Goal: Task Accomplishment & Management: Manage account settings

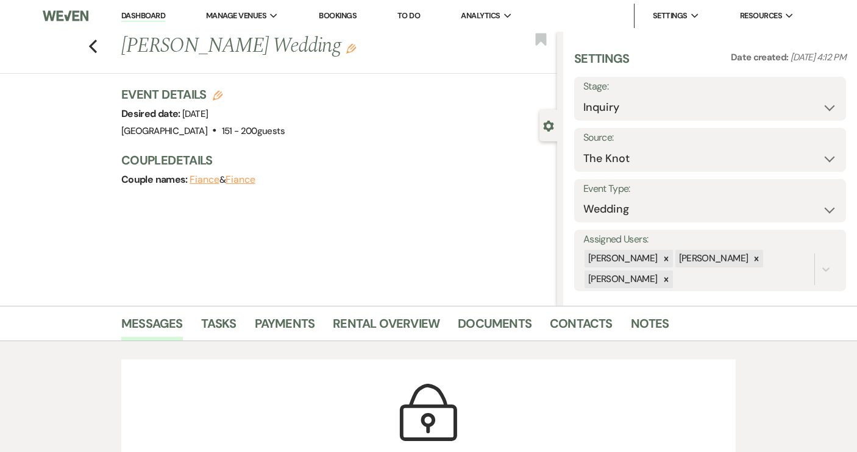
select select "2"
click at [97, 43] on icon "Previous" at bounding box center [92, 46] width 9 height 15
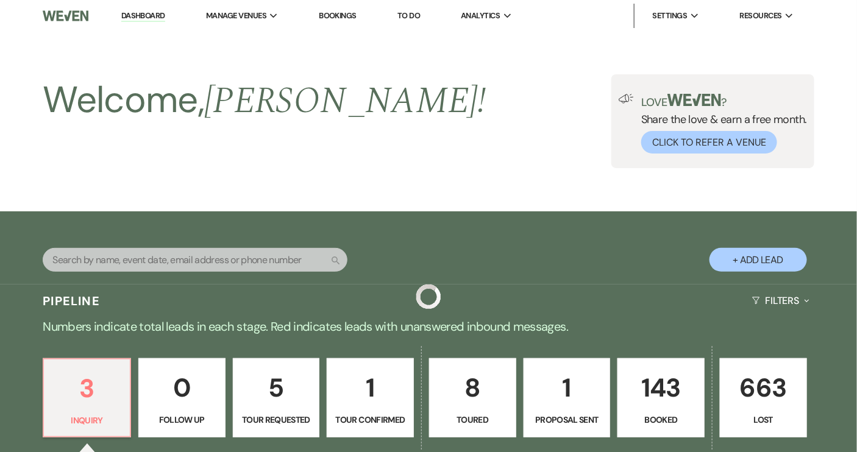
scroll to position [277, 0]
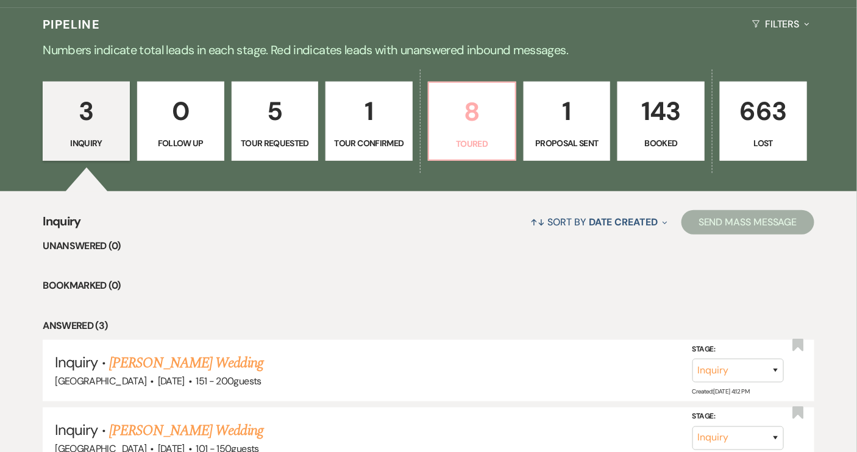
click at [476, 135] on link "8 Toured" at bounding box center [472, 121] width 88 height 79
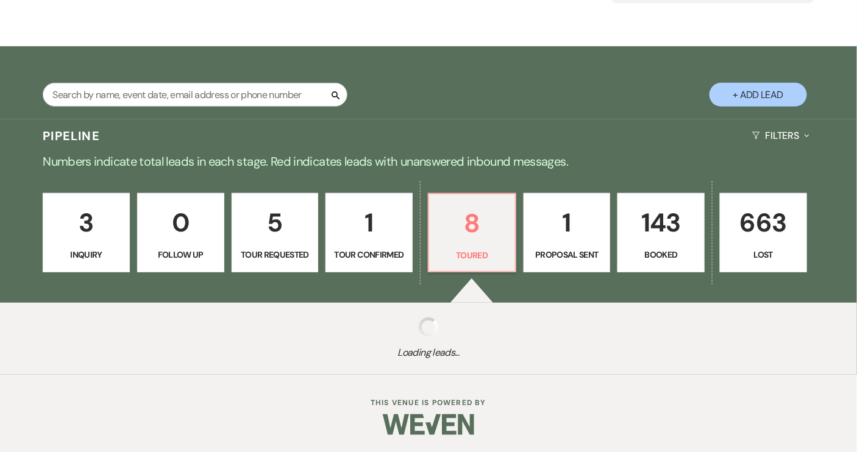
scroll to position [277, 0]
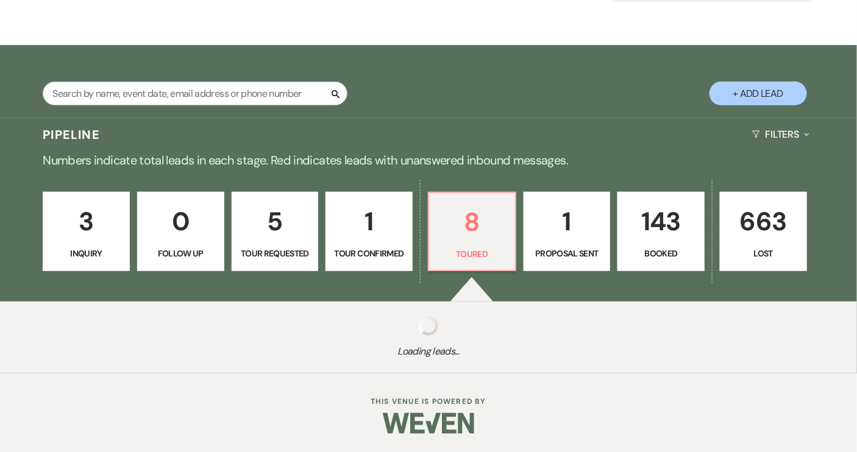
select select "5"
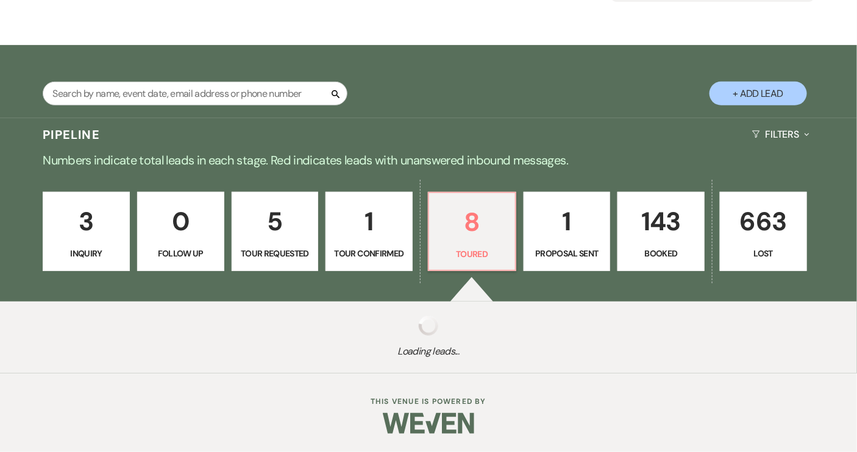
select select "5"
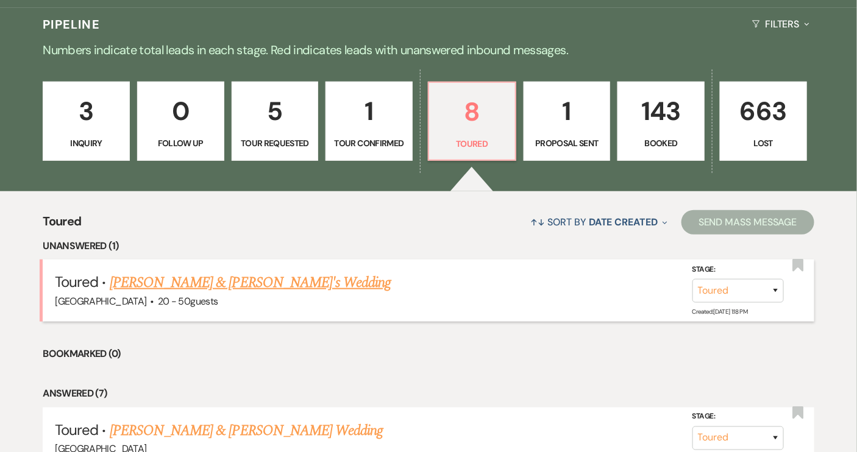
click at [224, 283] on link "[PERSON_NAME] & [PERSON_NAME]'s Wedding" at bounding box center [251, 283] width 282 height 22
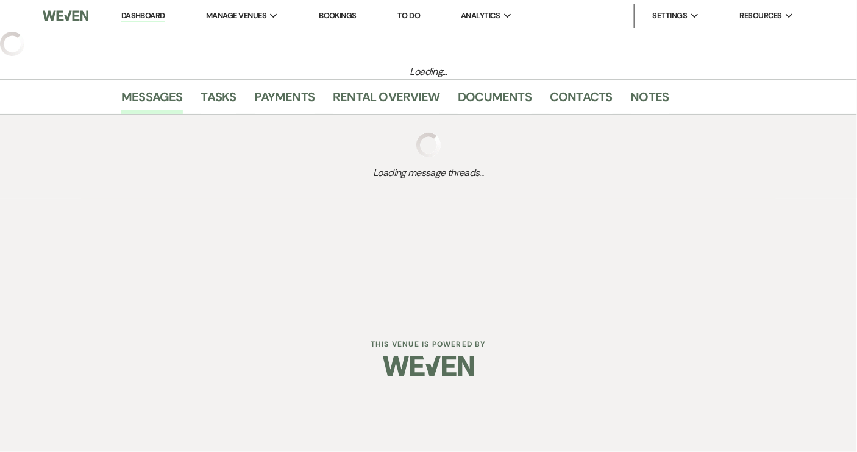
select select "5"
select select "14"
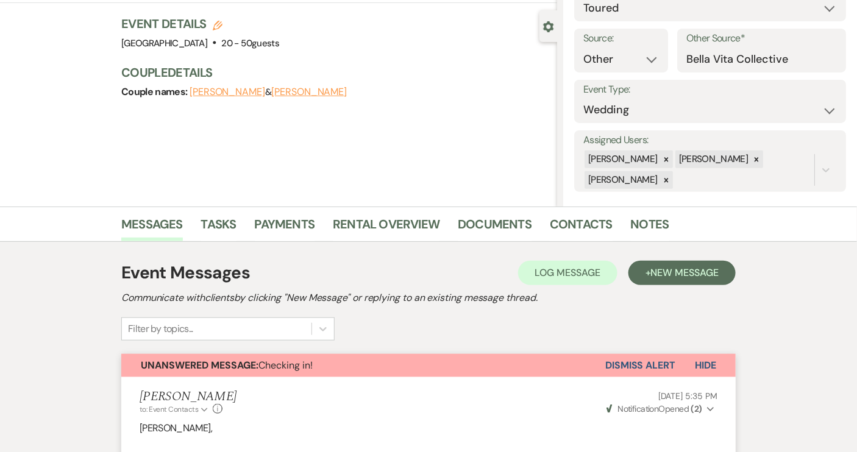
scroll to position [188, 0]
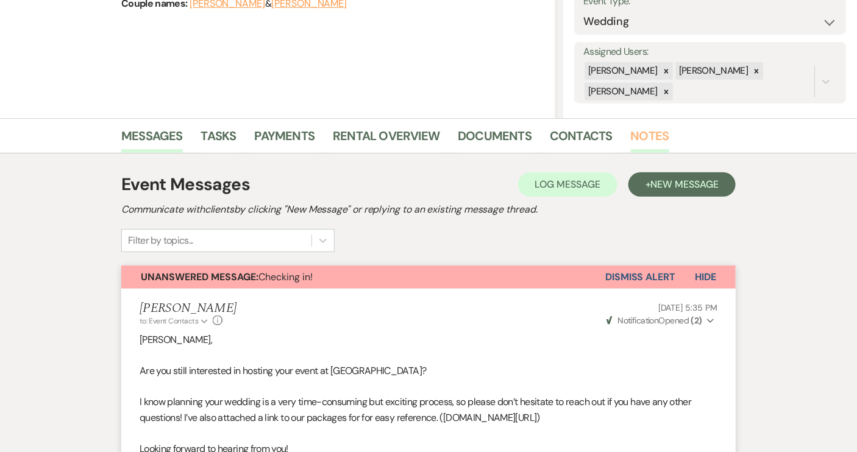
click at [631, 140] on link "Notes" at bounding box center [650, 139] width 38 height 27
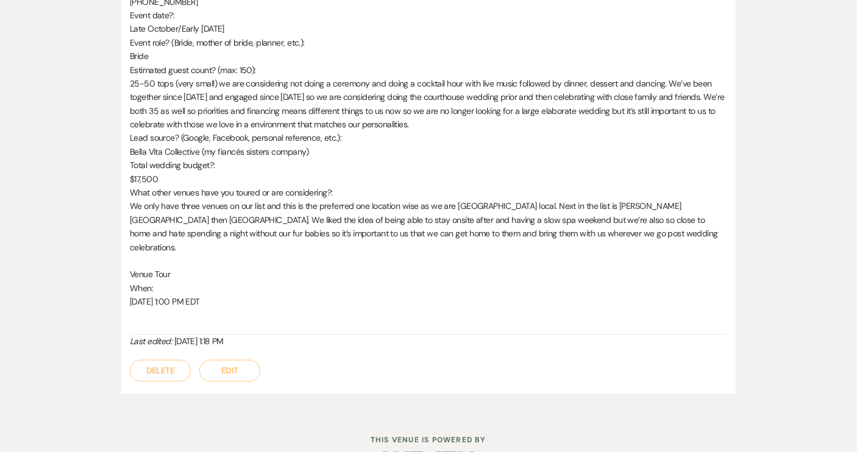
scroll to position [443, 0]
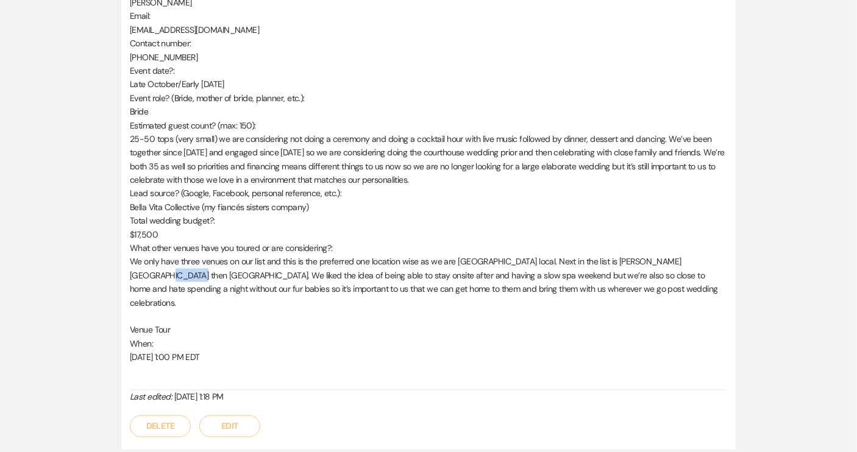
drag, startPoint x: 681, startPoint y: 261, endPoint x: 721, endPoint y: 264, distance: 40.3
click at [718, 264] on span "We only have three venues on our list and this is the preferred one location wi…" at bounding box center [424, 282] width 588 height 52
copy span "Homewood"
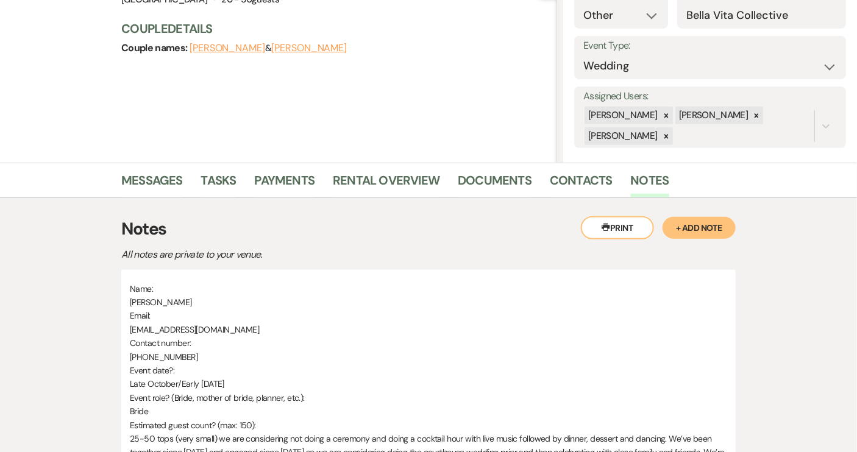
scroll to position [0, 0]
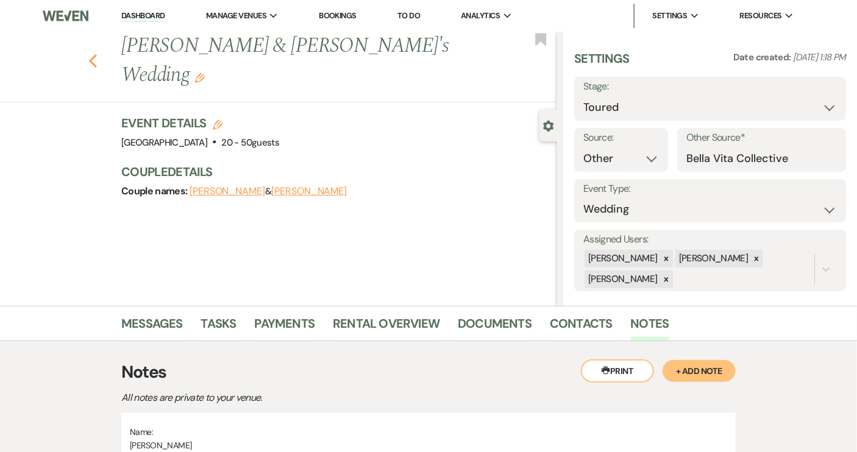
click at [97, 54] on icon "Previous" at bounding box center [92, 61] width 9 height 15
select select "5"
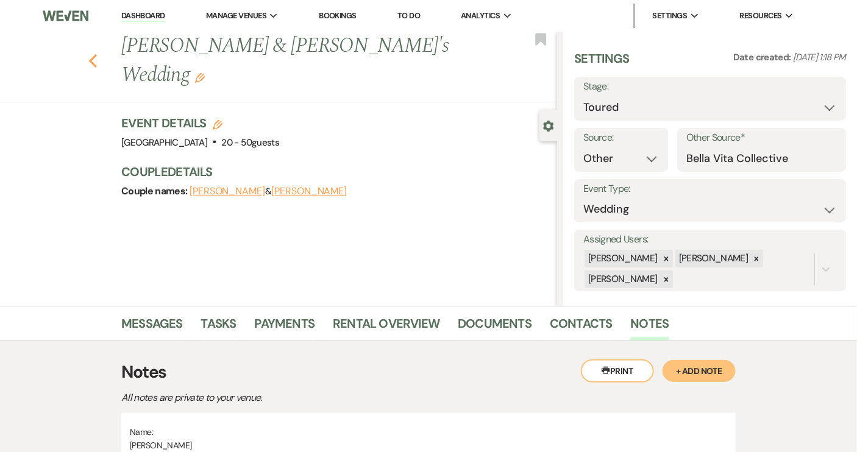
select select "5"
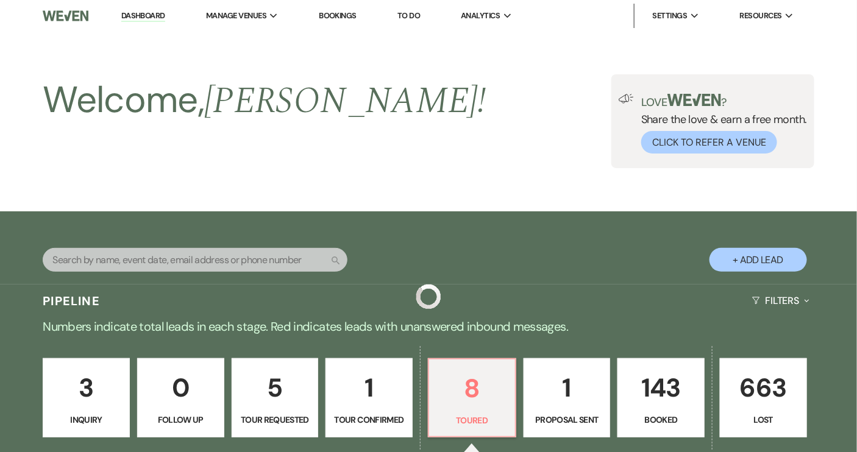
scroll to position [277, 0]
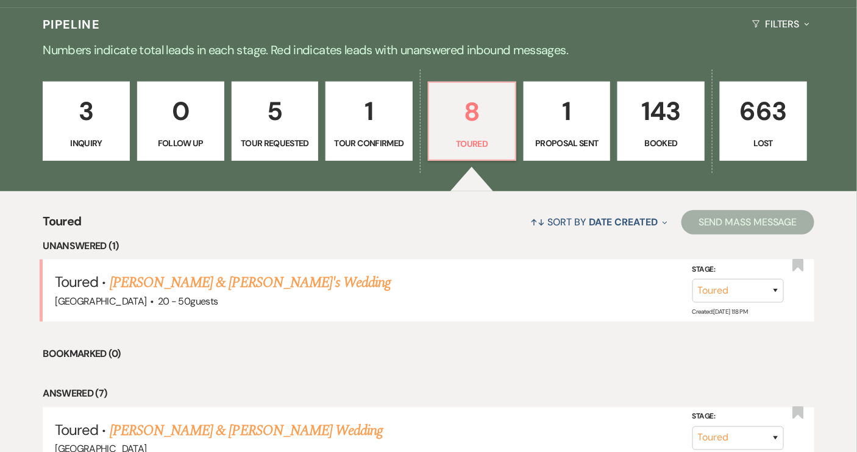
click at [635, 147] on p "Booked" at bounding box center [660, 142] width 71 height 13
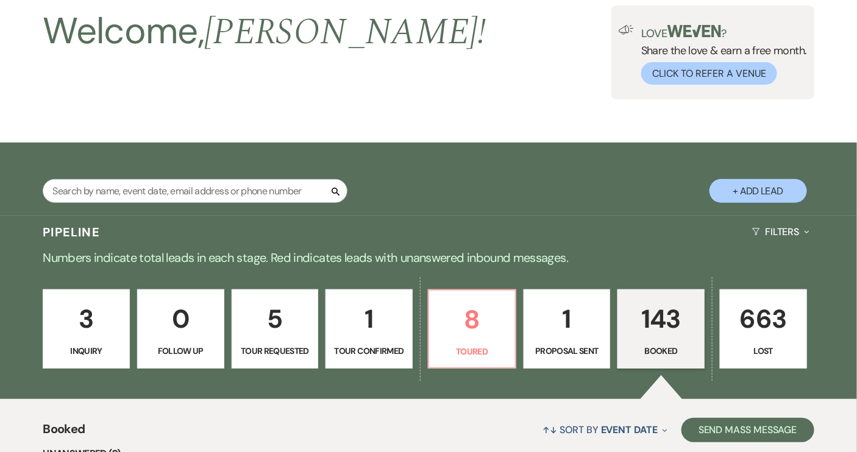
scroll to position [55, 0]
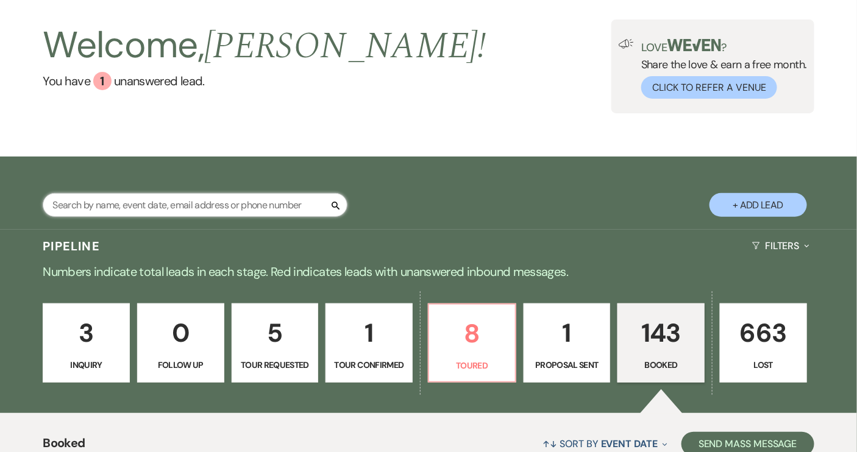
click at [188, 199] on input "text" at bounding box center [195, 205] width 305 height 24
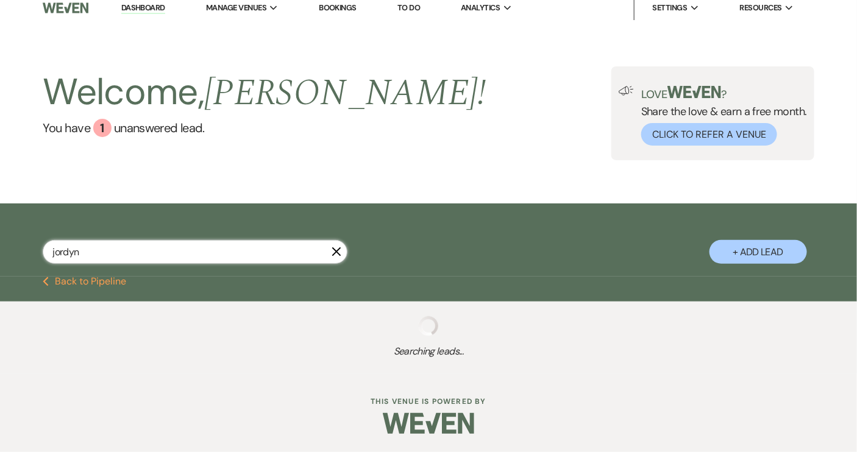
scroll to position [38, 0]
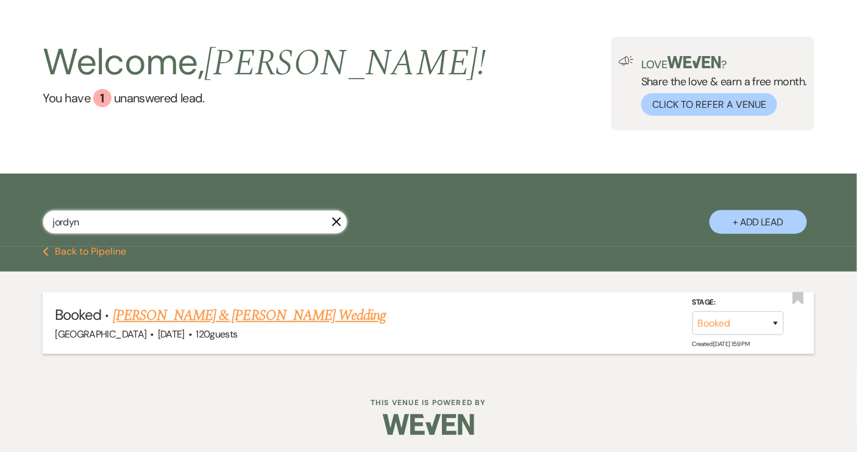
type input "jordyn"
click at [248, 322] on link "[PERSON_NAME] & [PERSON_NAME] Wedding" at bounding box center [249, 316] width 273 height 22
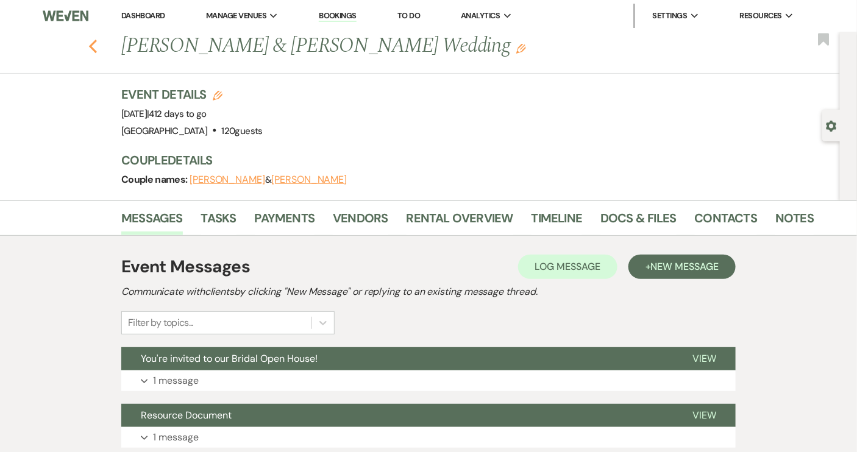
click at [96, 45] on use "button" at bounding box center [93, 46] width 8 height 13
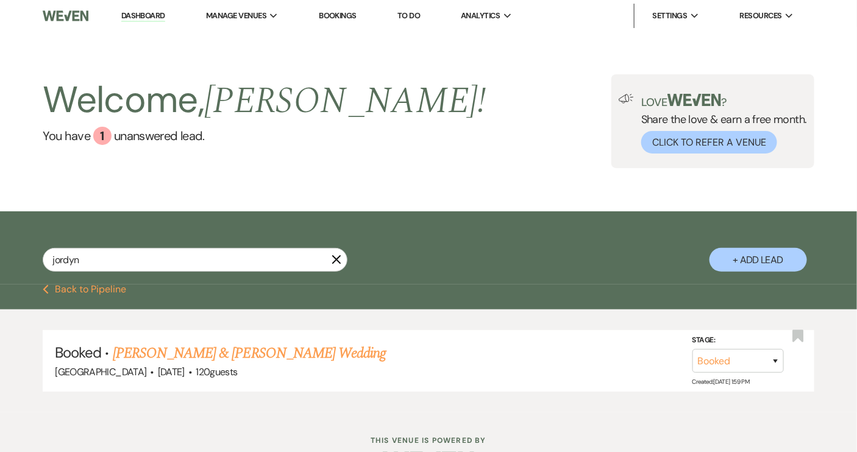
scroll to position [38, 0]
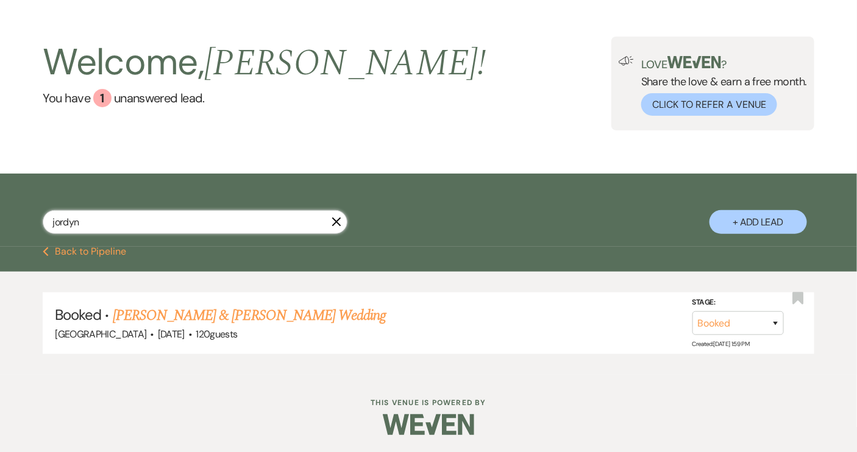
drag, startPoint x: 121, startPoint y: 224, endPoint x: 36, endPoint y: 222, distance: 85.3
click at [36, 224] on div "jordyn X + Add Lead" at bounding box center [428, 212] width 857 height 65
type input "[PERSON_NAME]"
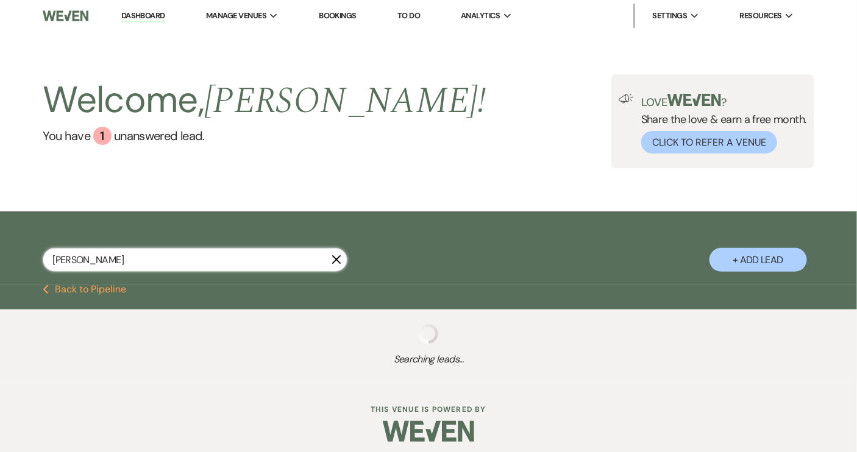
select select "5"
select select "8"
select select "4"
select select "8"
select select "5"
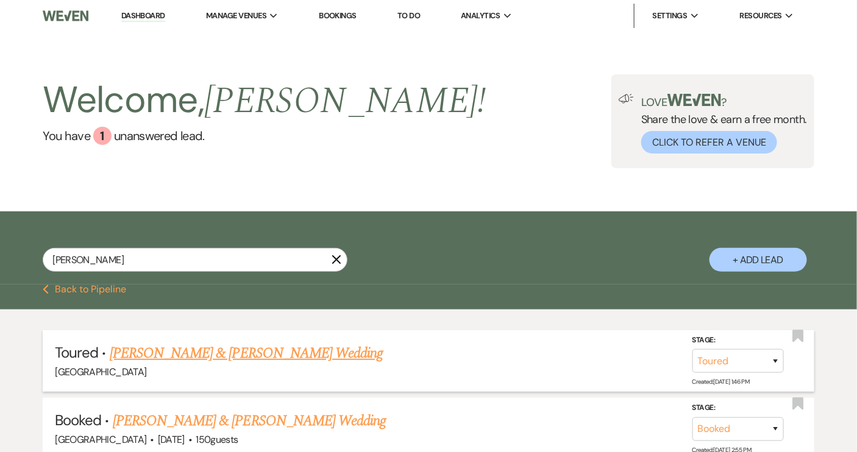
click at [250, 357] on link "[PERSON_NAME] & [PERSON_NAME] Wedding" at bounding box center [246, 353] width 273 height 22
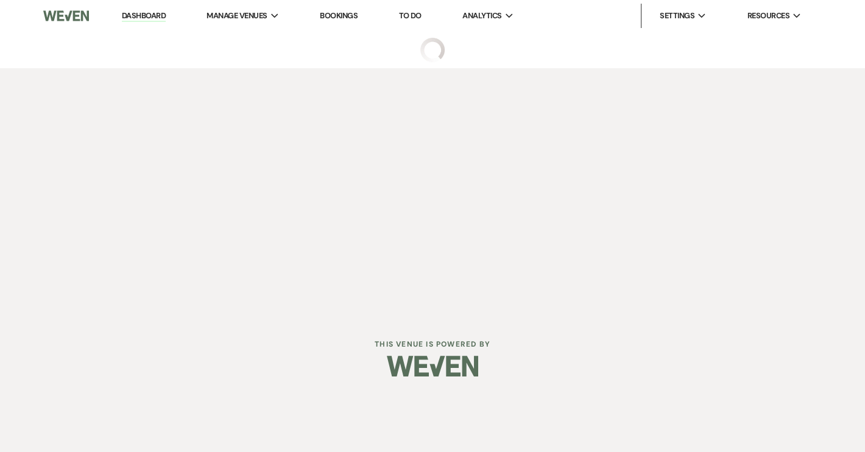
select select "5"
select select "14"
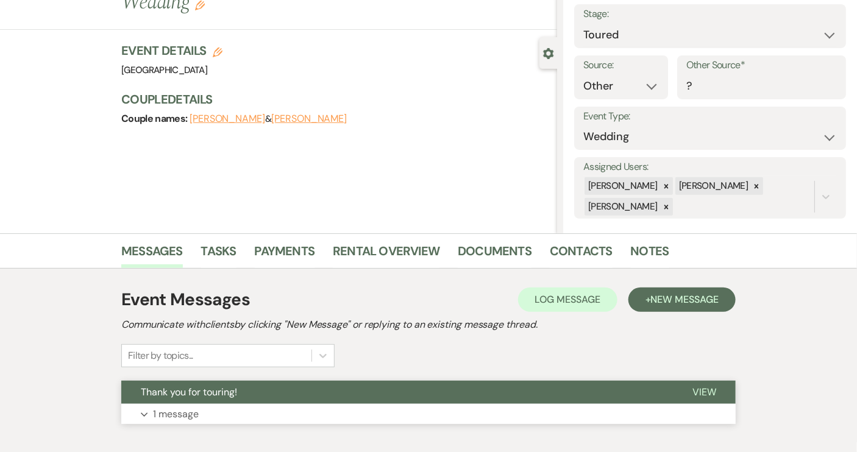
scroll to position [141, 0]
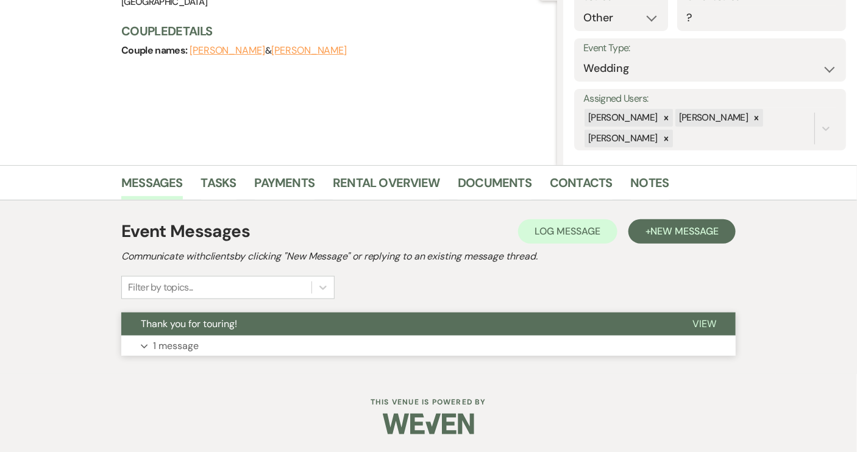
click at [704, 317] on span "View" at bounding box center [704, 323] width 24 height 13
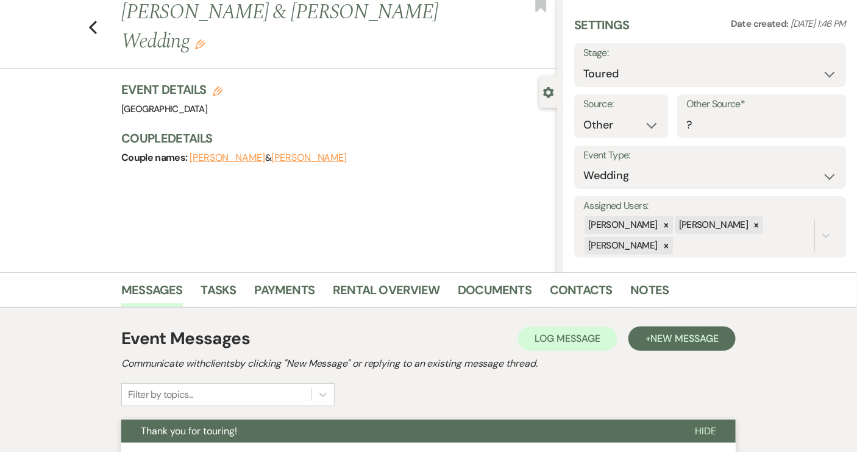
scroll to position [0, 0]
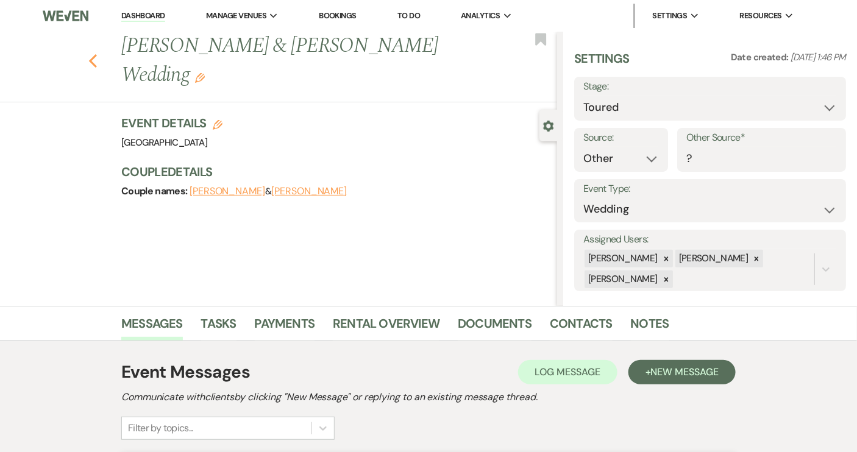
click at [97, 54] on icon "Previous" at bounding box center [92, 61] width 9 height 15
select select "5"
select select "8"
select select "4"
select select "8"
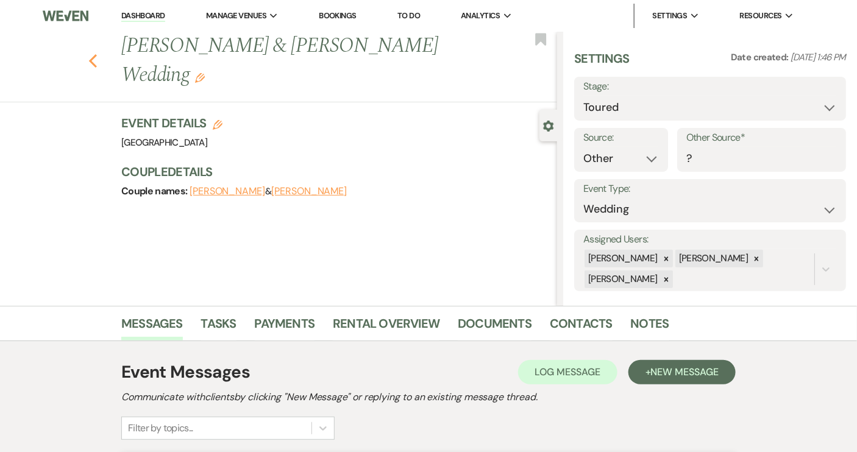
select select "5"
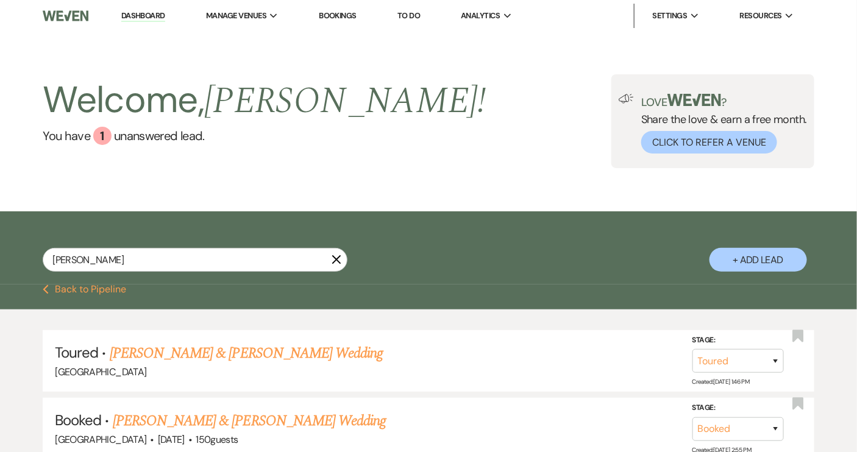
drag, startPoint x: 45, startPoint y: 446, endPoint x: 0, endPoint y: 473, distance: 52.5
click at [336, 261] on use "button" at bounding box center [336, 259] width 9 height 9
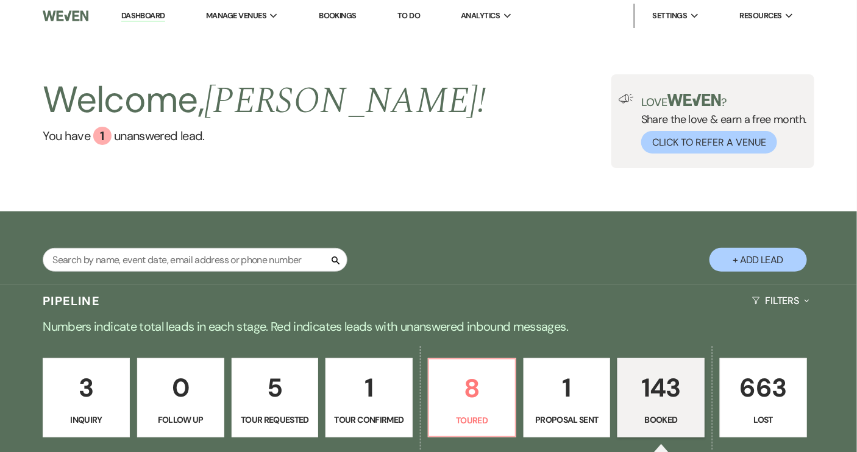
scroll to position [55, 0]
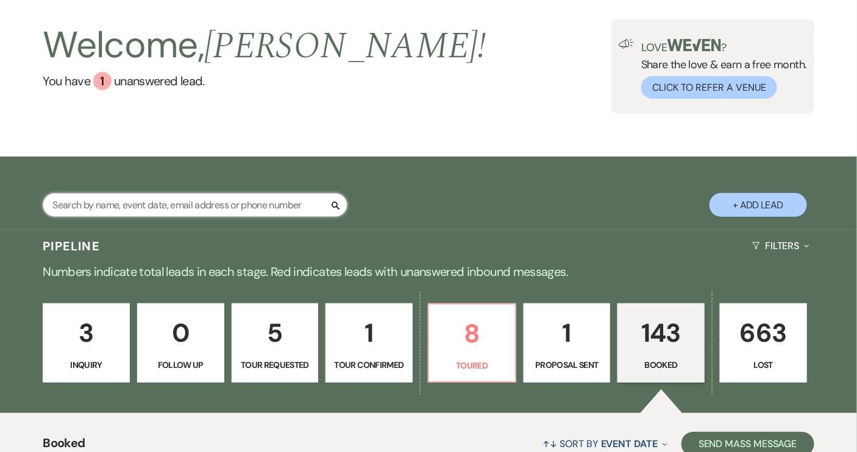
click at [118, 205] on input "text" at bounding box center [195, 205] width 305 height 24
type input "[PERSON_NAME]"
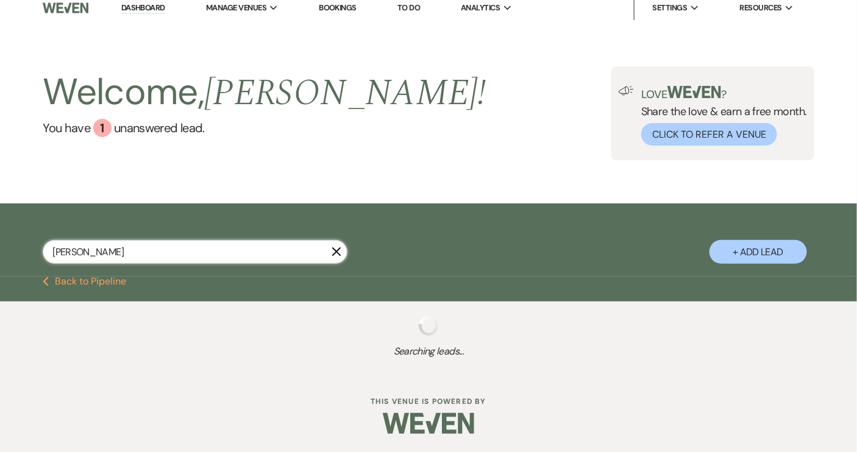
select select "5"
select select "8"
select select "1"
select select "8"
select select "5"
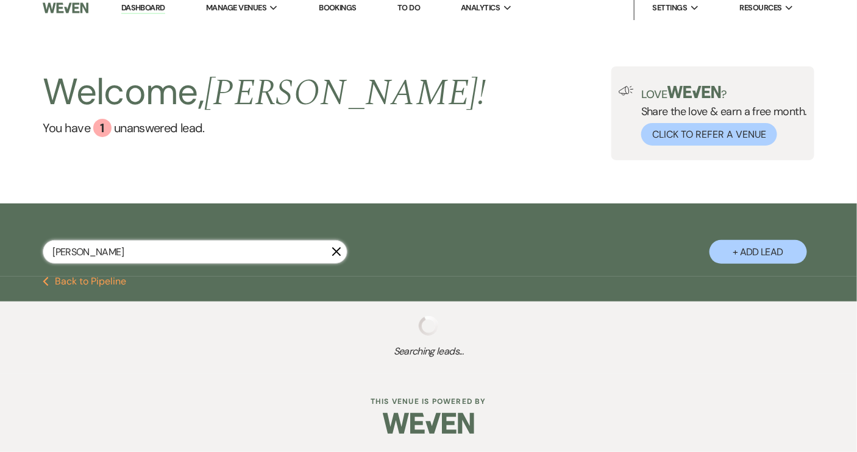
select select "8"
select select "4"
select select "8"
select select "4"
select select "8"
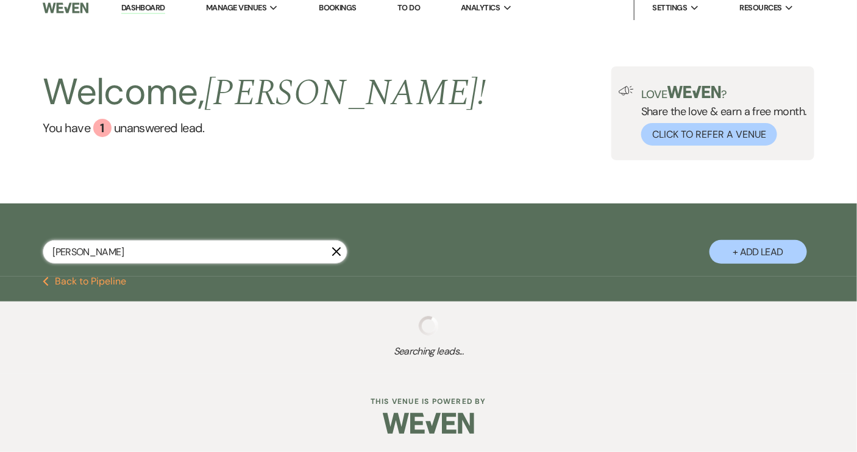
select select "5"
select select "8"
select select "5"
select select "8"
select select "9"
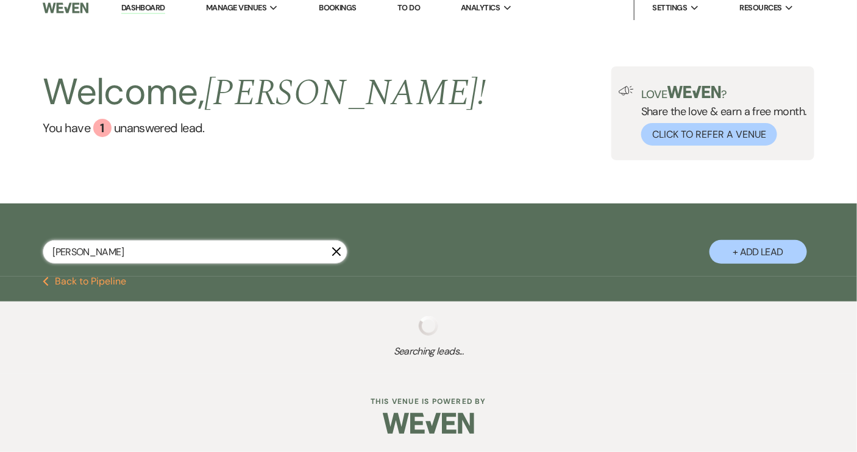
select select "8"
select select "5"
select select "8"
select select "5"
select select "8"
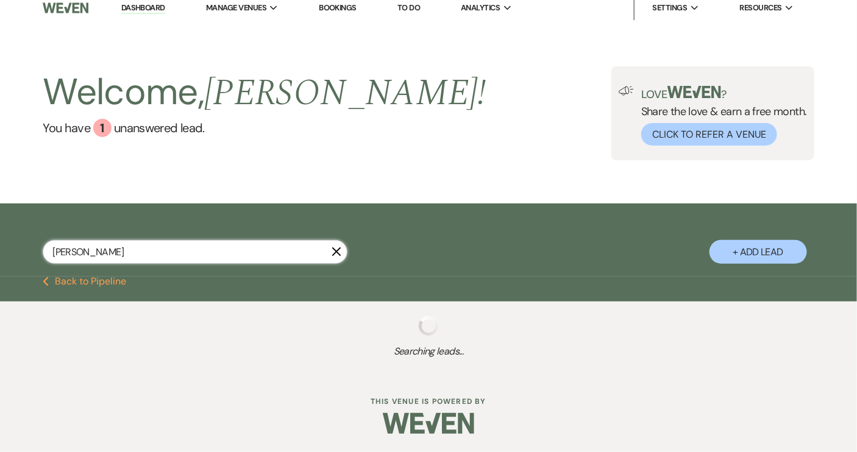
select select "11"
select select "8"
select select "5"
select select "8"
select select "5"
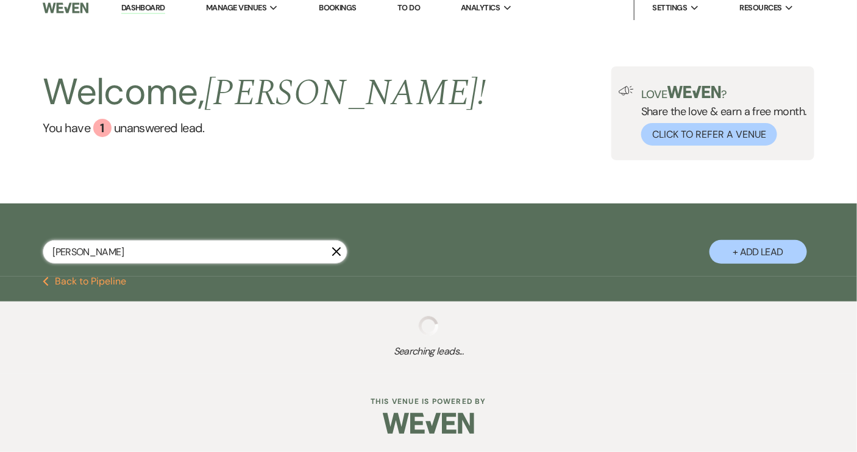
select select "8"
select select "5"
select select "8"
select select "10"
select select "8"
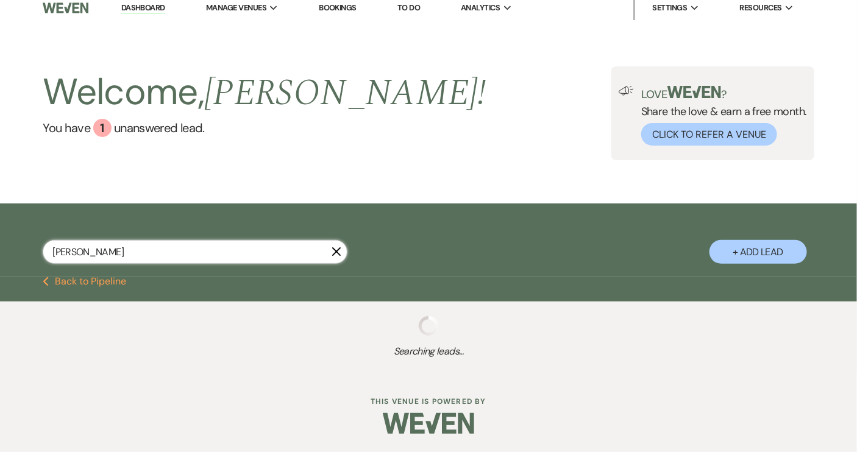
select select "6"
select select "8"
select select "5"
select select "8"
select select "10"
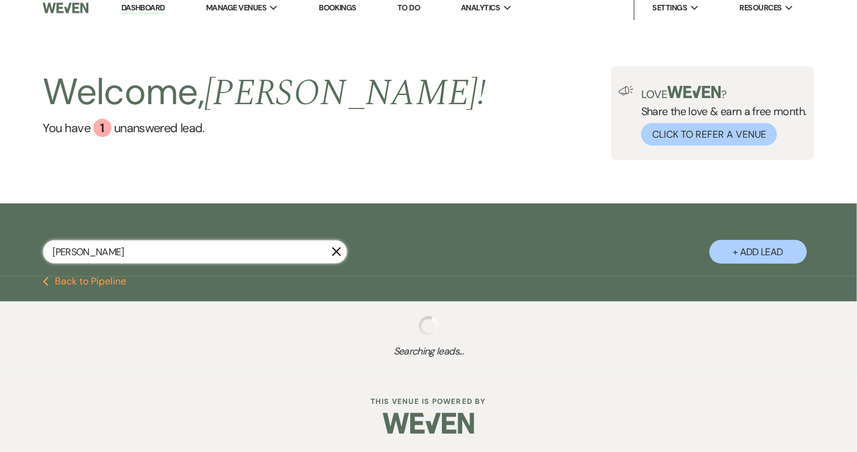
select select "8"
select select "5"
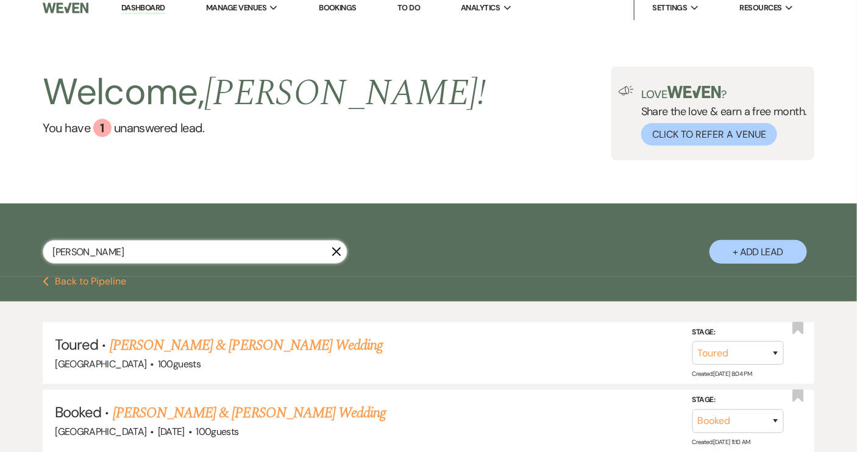
scroll to position [55, 0]
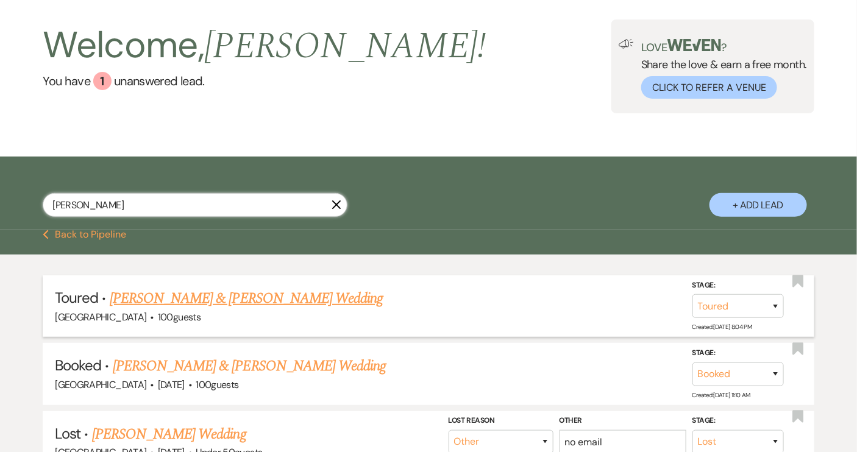
type input "[PERSON_NAME]"
click at [215, 299] on link "[PERSON_NAME] & [PERSON_NAME] Wedding" at bounding box center [246, 299] width 273 height 22
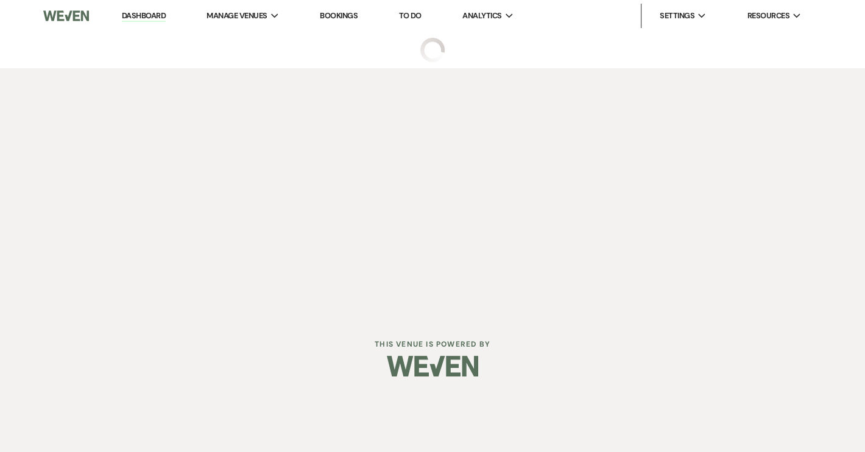
select select "5"
select select "8"
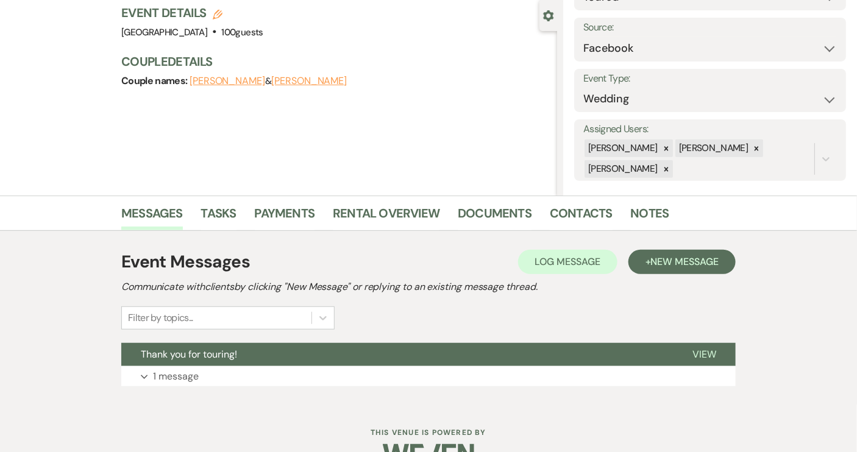
scroll to position [110, 0]
click at [699, 348] on span "View" at bounding box center [704, 354] width 24 height 13
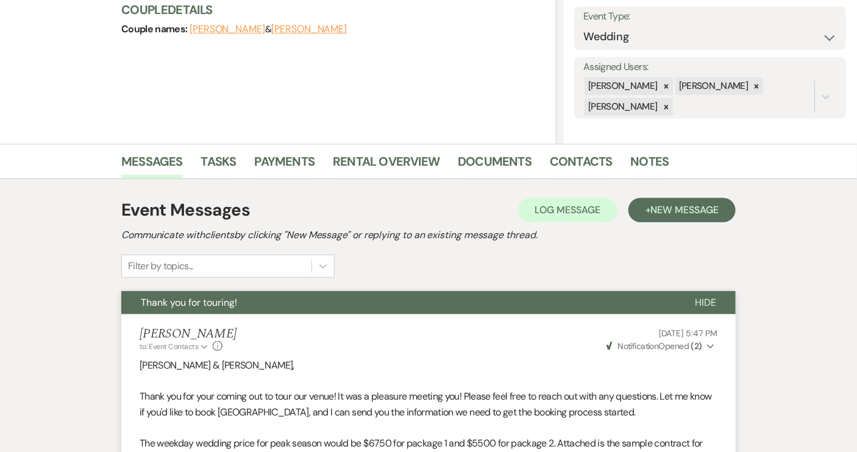
scroll to position [166, 0]
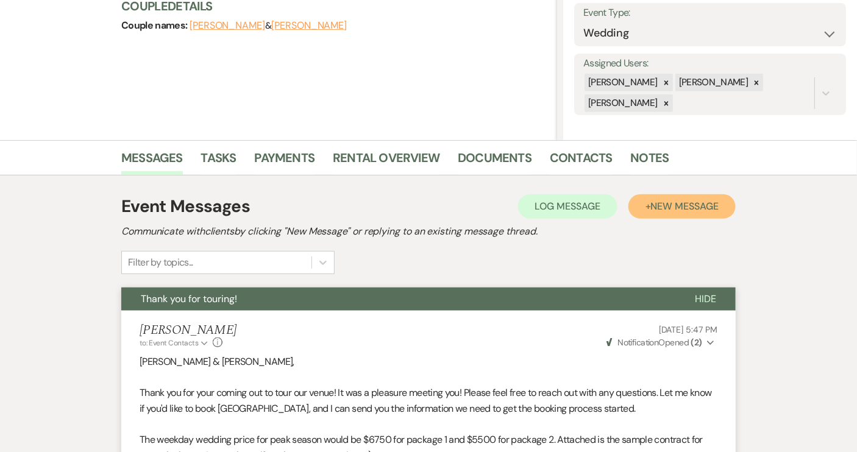
click at [685, 209] on span "New Message" at bounding box center [685, 206] width 68 height 13
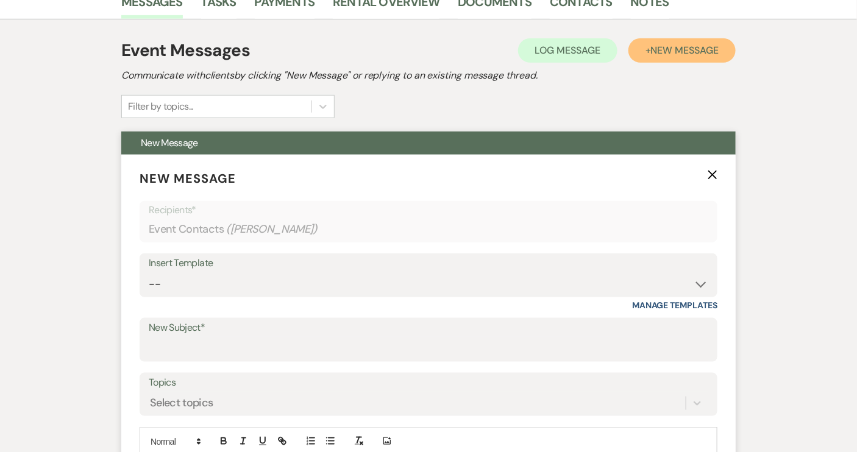
scroll to position [388, 0]
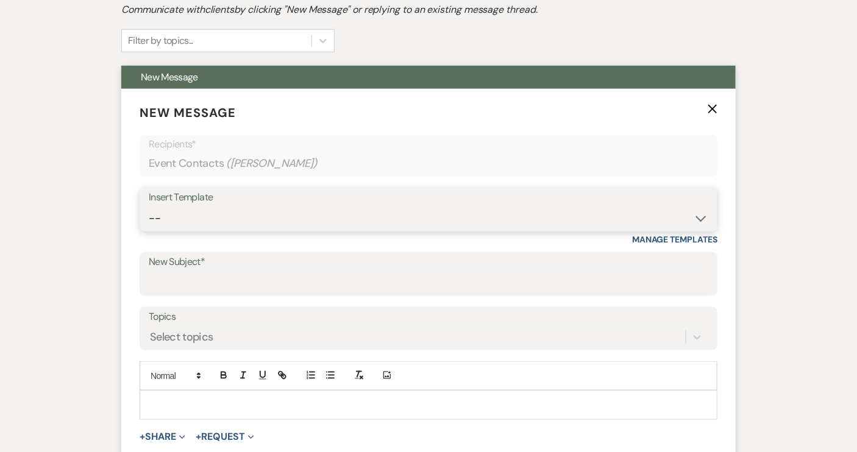
click at [698, 218] on select "-- Weven Planning Portal Introduction (Booked Events) Tour Request Response Con…" at bounding box center [428, 219] width 559 height 24
select select "2131"
click at [149, 207] on select "-- Weven Planning Portal Introduction (Booked Events) Tour Request Response Con…" at bounding box center [428, 219] width 559 height 24
type input "Tour follow up! :)"
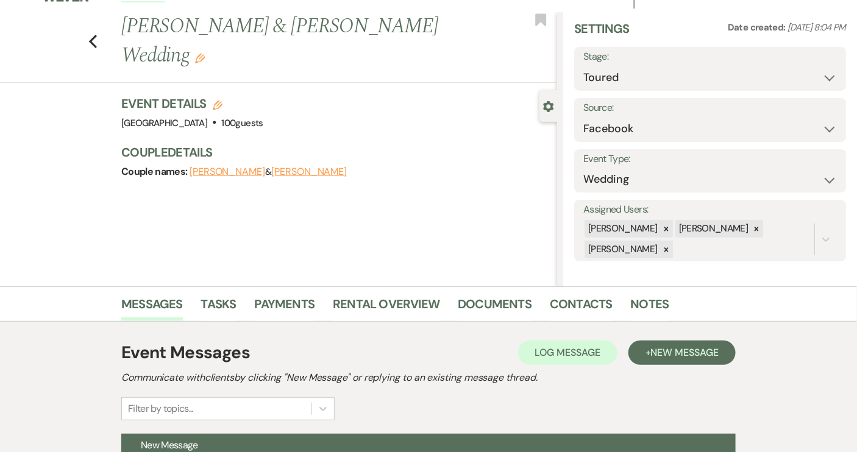
scroll to position [0, 0]
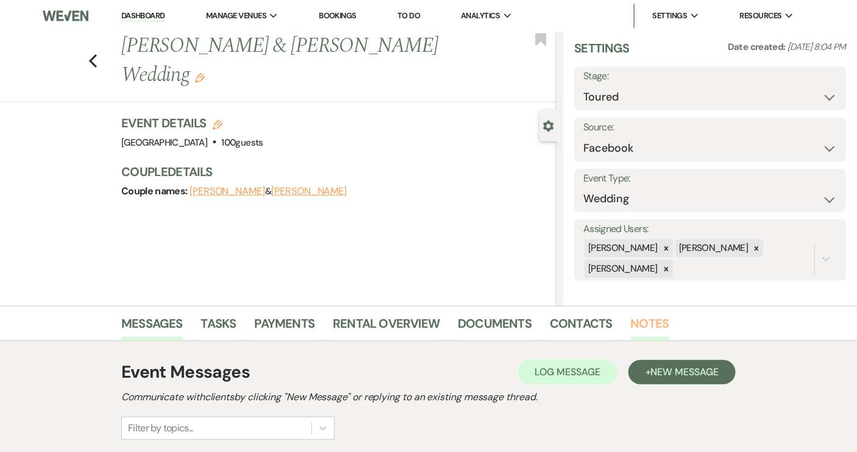
click at [645, 322] on link "Notes" at bounding box center [650, 327] width 38 height 27
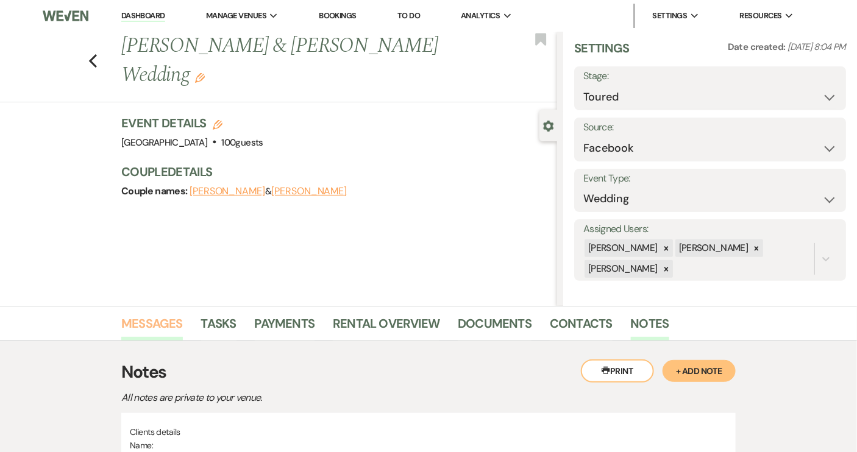
click at [163, 325] on link "Messages" at bounding box center [152, 327] width 62 height 27
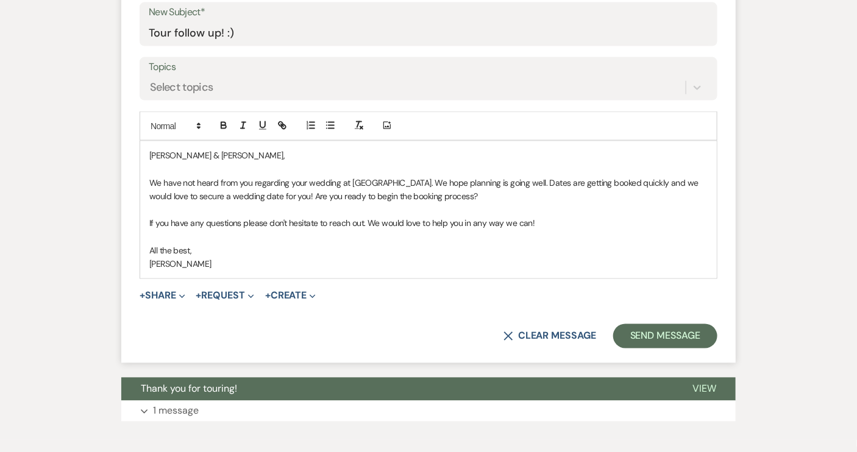
scroll to position [647, 0]
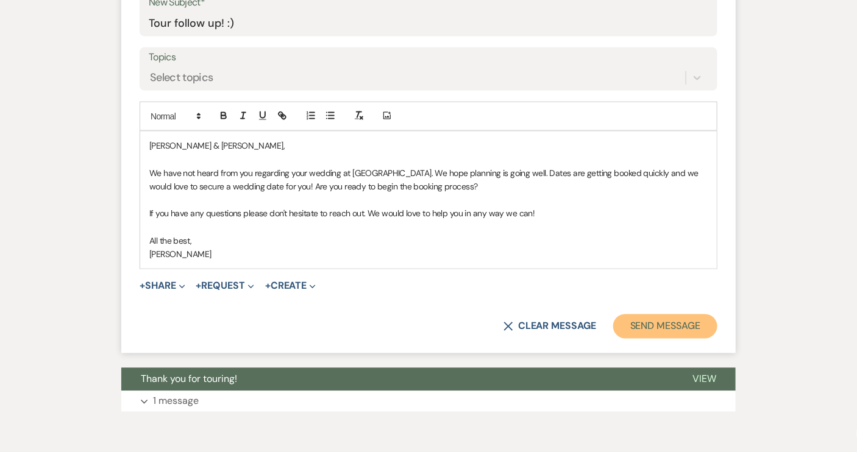
click at [654, 331] on button "Send Message" at bounding box center [665, 326] width 104 height 24
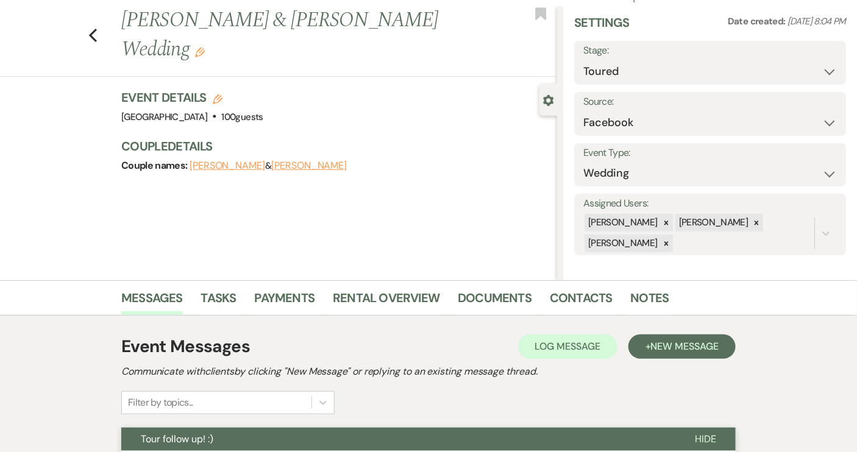
scroll to position [0, 0]
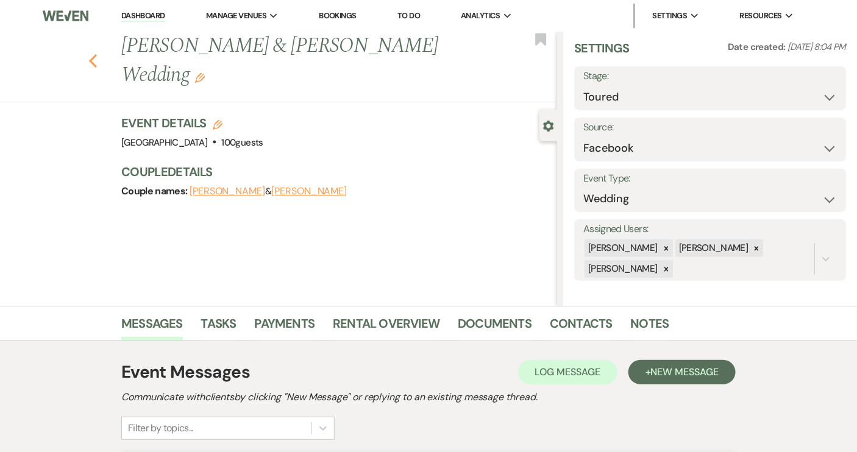
click at [97, 54] on icon "Previous" at bounding box center [92, 61] width 9 height 15
select select "5"
select select "8"
select select "1"
select select "8"
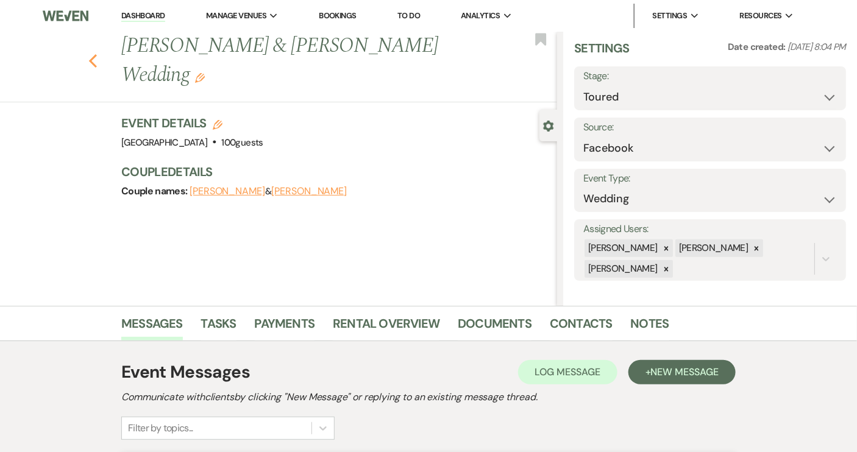
select select "5"
select select "8"
select select "4"
select select "8"
select select "4"
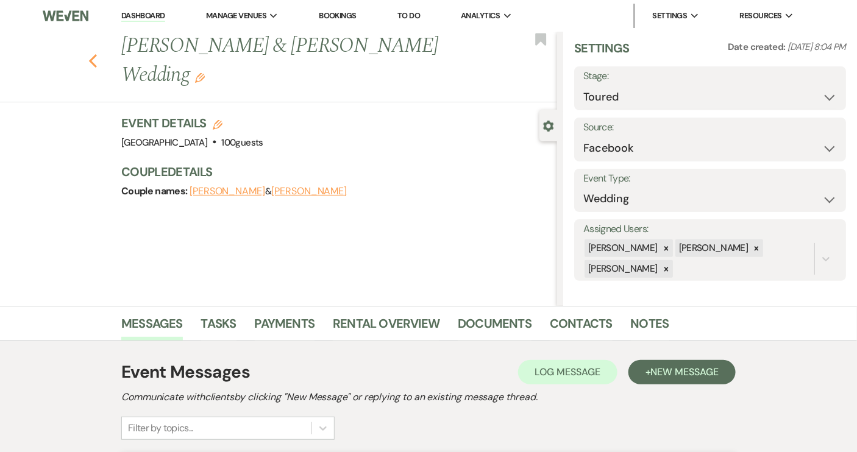
select select "8"
select select "5"
select select "8"
select select "5"
select select "8"
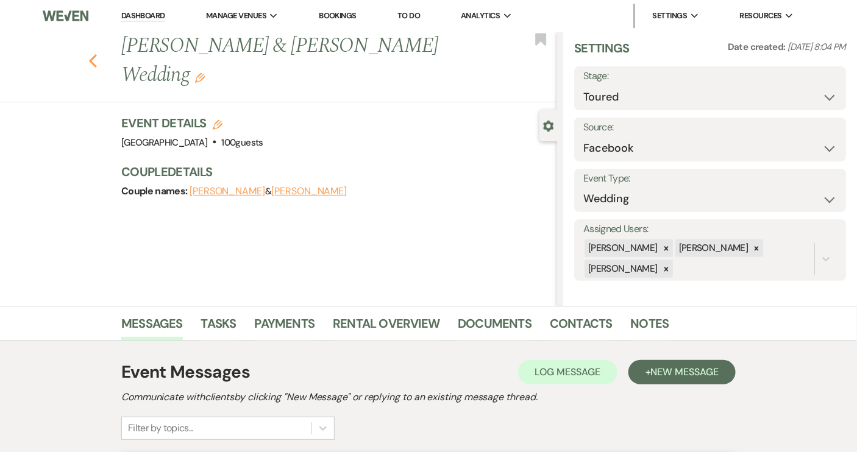
select select "9"
select select "8"
select select "5"
select select "8"
select select "5"
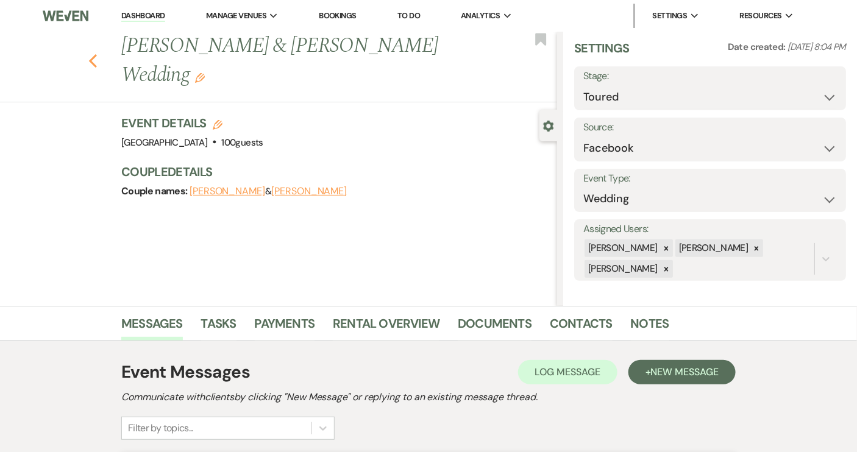
select select "8"
select select "11"
select select "8"
select select "5"
select select "8"
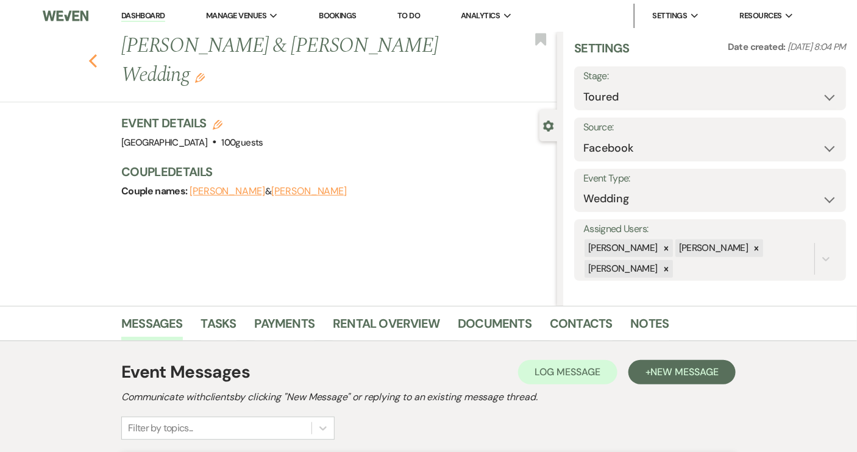
select select "5"
select select "8"
select select "5"
select select "8"
select select "10"
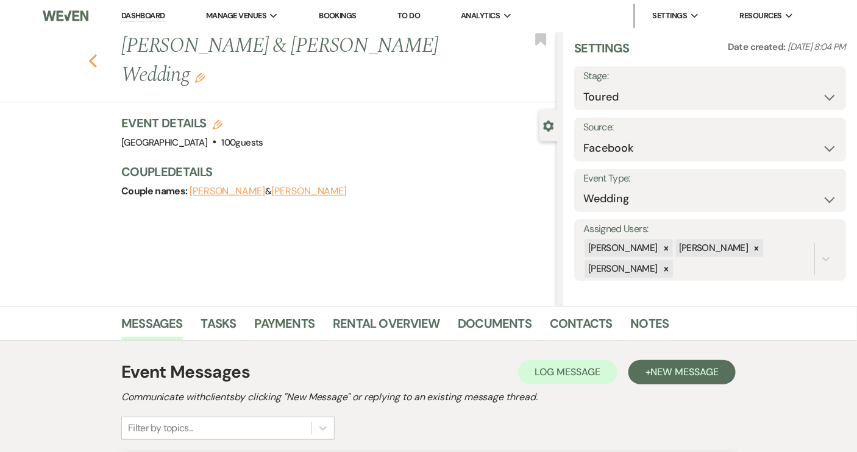
select select "8"
select select "6"
select select "8"
select select "5"
select select "8"
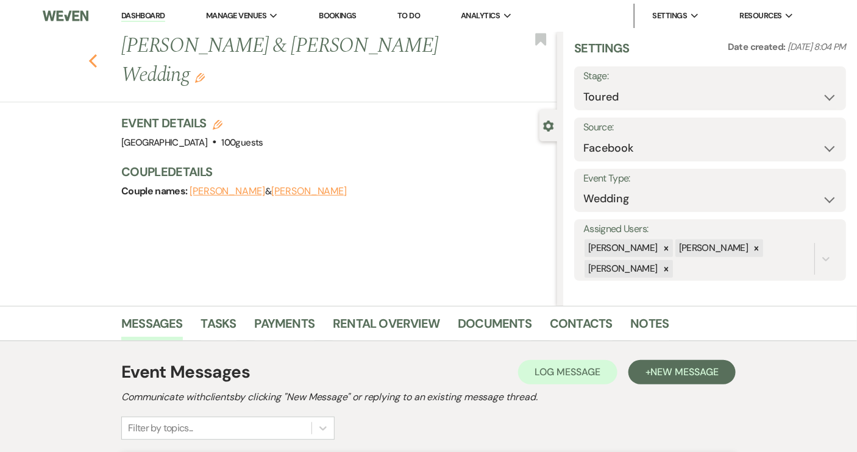
select select "10"
select select "8"
select select "5"
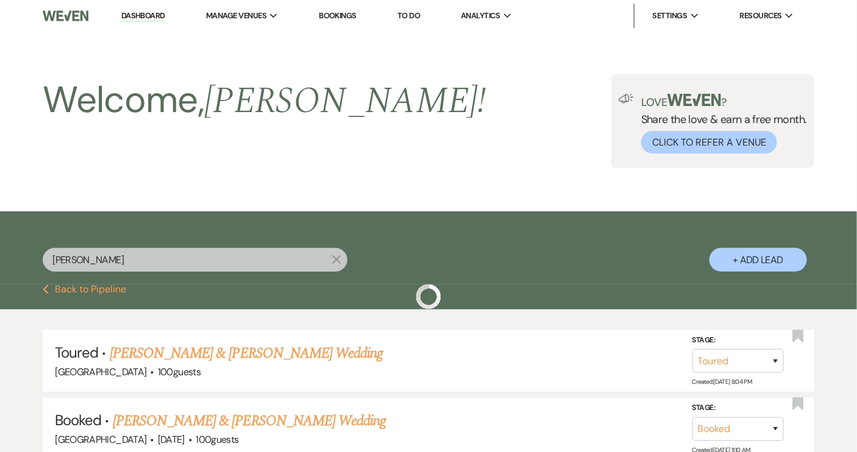
scroll to position [55, 0]
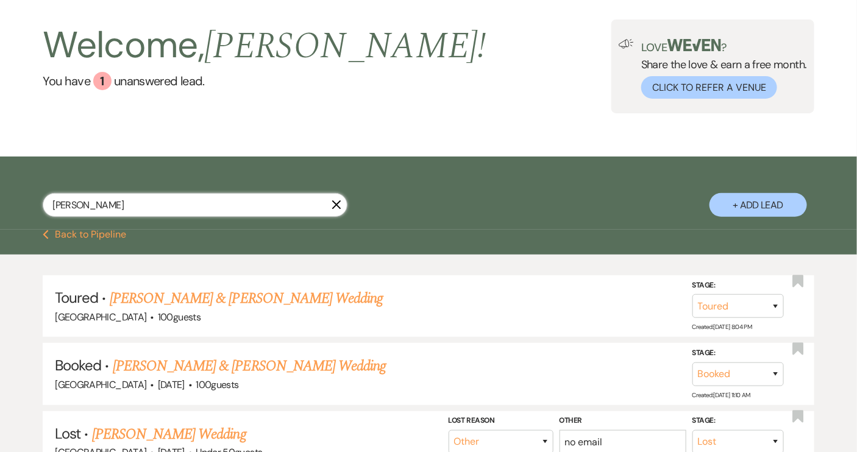
drag, startPoint x: 124, startPoint y: 199, endPoint x: 41, endPoint y: 210, distance: 84.2
click at [41, 210] on div "[PERSON_NAME] + Add Lead" at bounding box center [428, 195] width 857 height 65
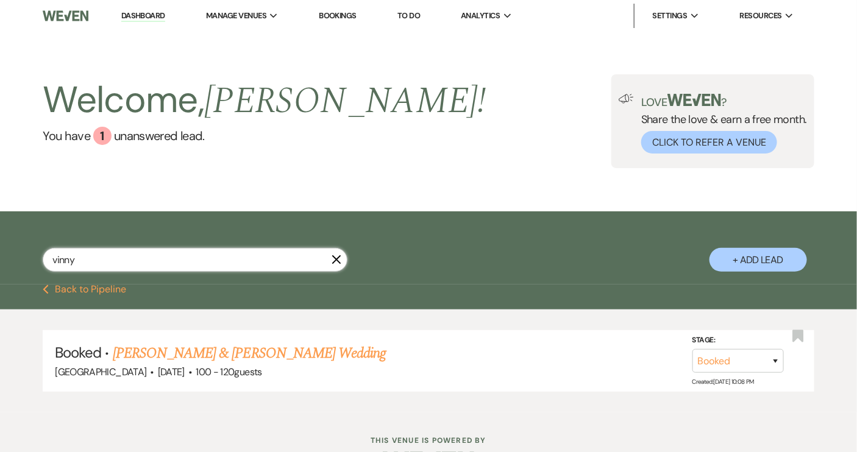
type input "vinny"
click at [160, 352] on link "[PERSON_NAME] & [PERSON_NAME] Wedding" at bounding box center [249, 353] width 273 height 22
